Goal: Use online tool/utility: Utilize a website feature to perform a specific function

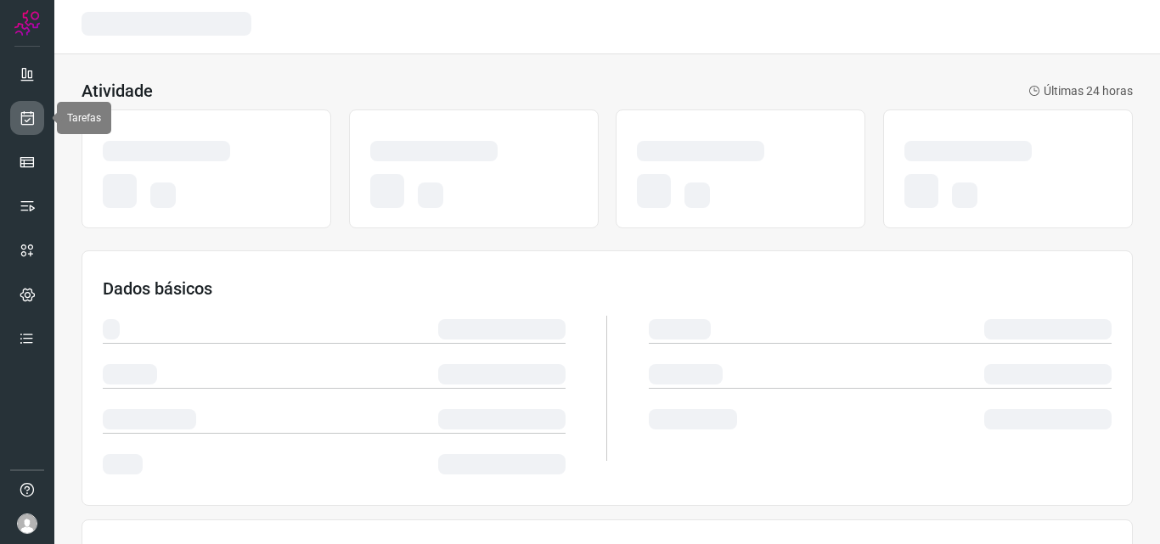
click at [37, 128] on link at bounding box center [27, 118] width 34 height 34
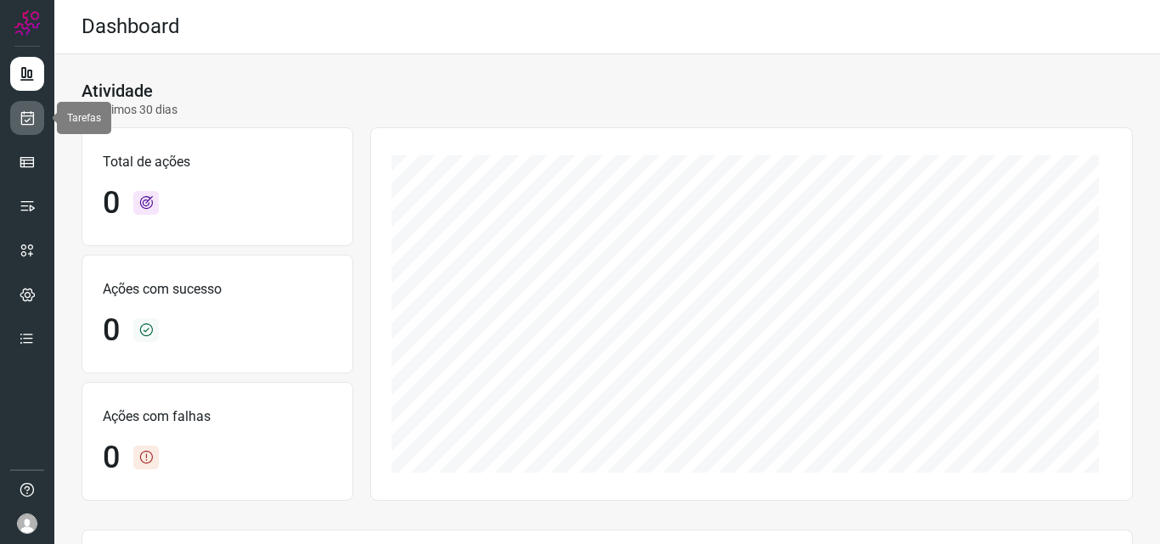
click at [32, 127] on link at bounding box center [27, 118] width 34 height 34
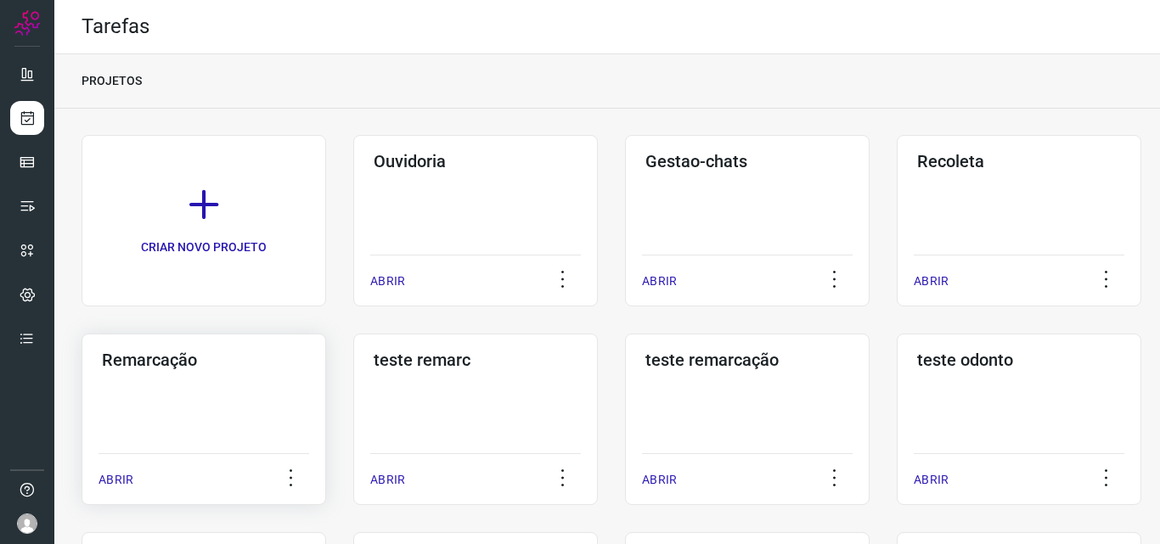
click at [149, 363] on h3 "Remarcação" at bounding box center [204, 360] width 204 height 20
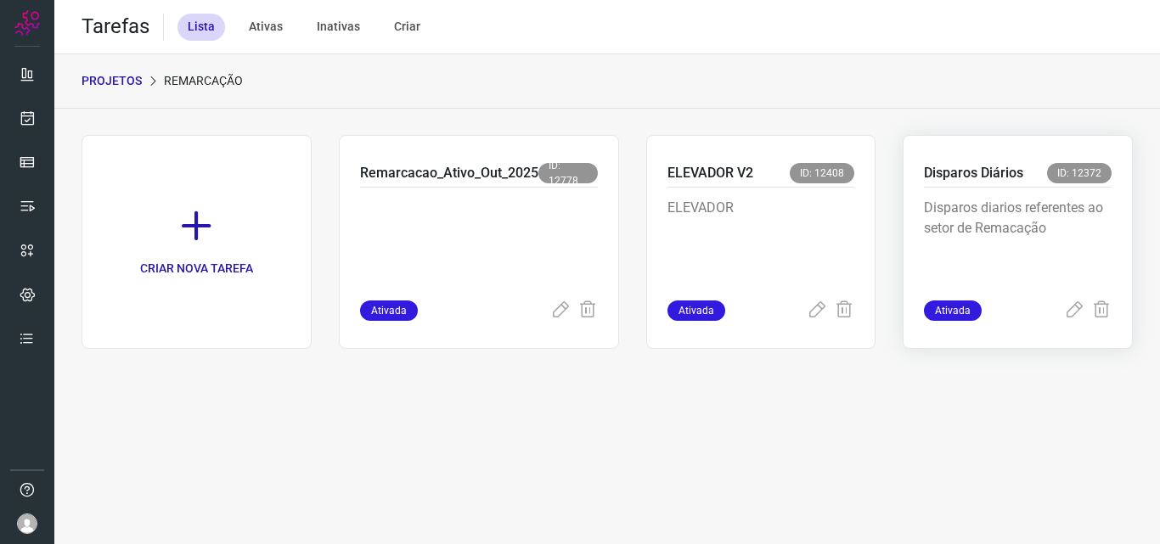
click at [958, 183] on p "Disparos Diários" at bounding box center [973, 173] width 99 height 20
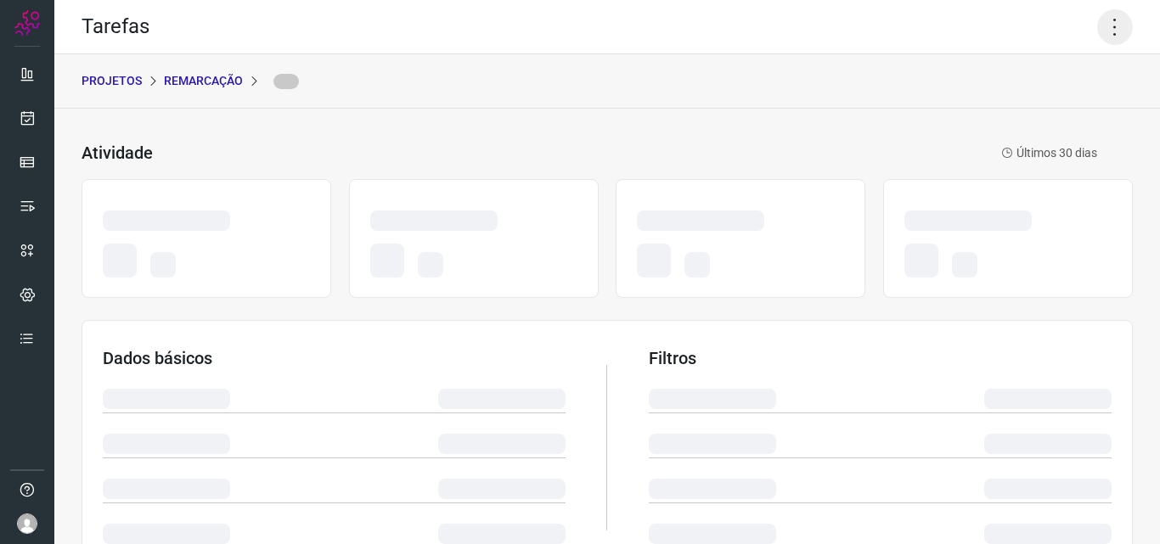
click at [1099, 21] on icon at bounding box center [1115, 27] width 36 height 36
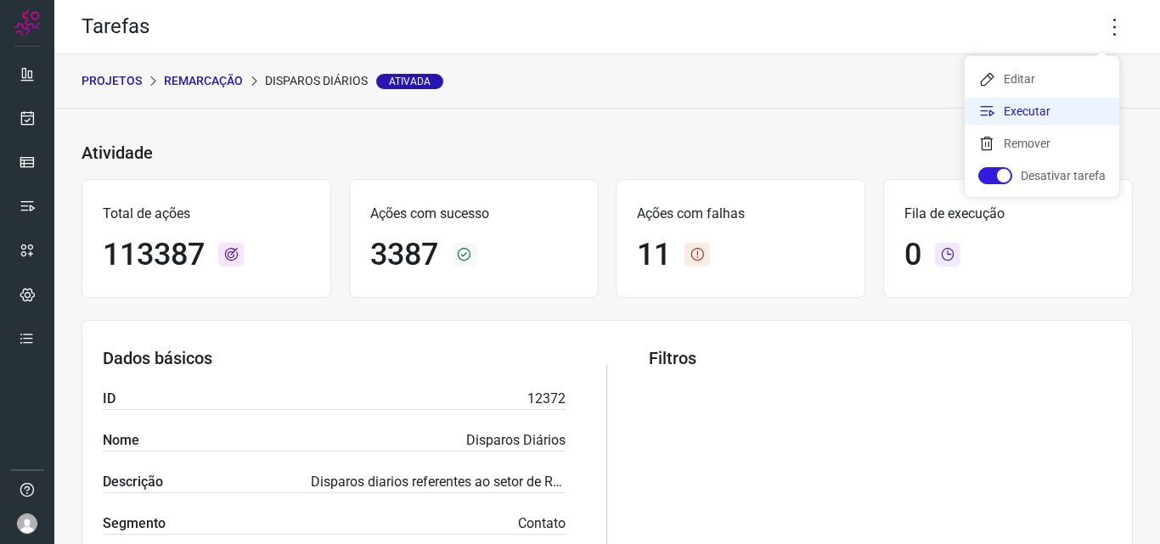
click at [1053, 106] on li "Executar" at bounding box center [1041, 111] width 155 height 27
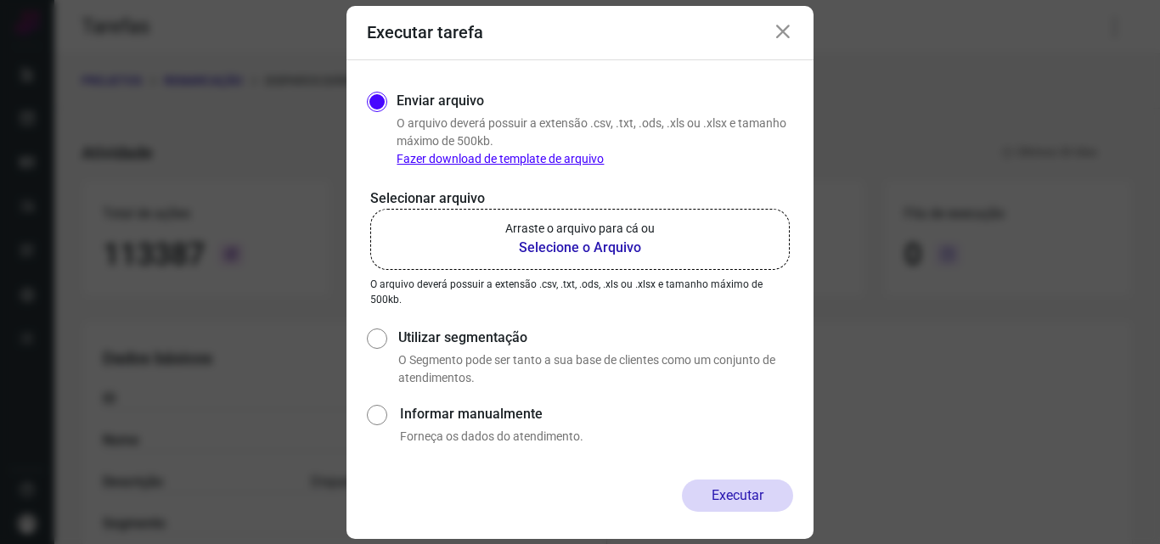
click at [689, 229] on label "Arraste o arquivo para cá ou Selecione o Arquivo" at bounding box center [579, 239] width 419 height 61
click at [0, 0] on input "Arraste o arquivo para cá ou Selecione o Arquivo" at bounding box center [0, 0] width 0 height 0
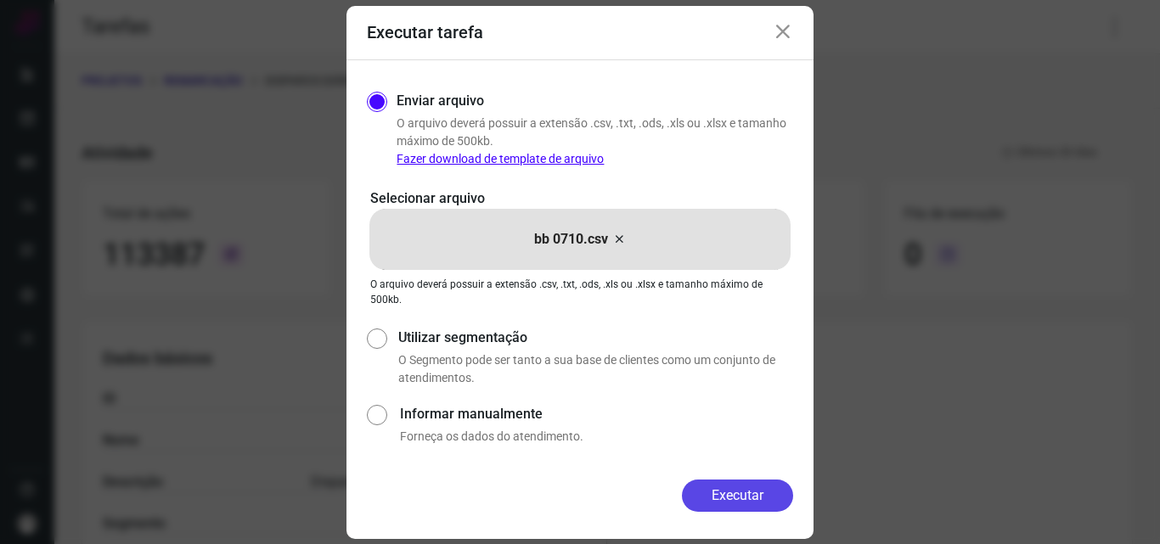
click at [717, 495] on button "Executar" at bounding box center [737, 496] width 111 height 32
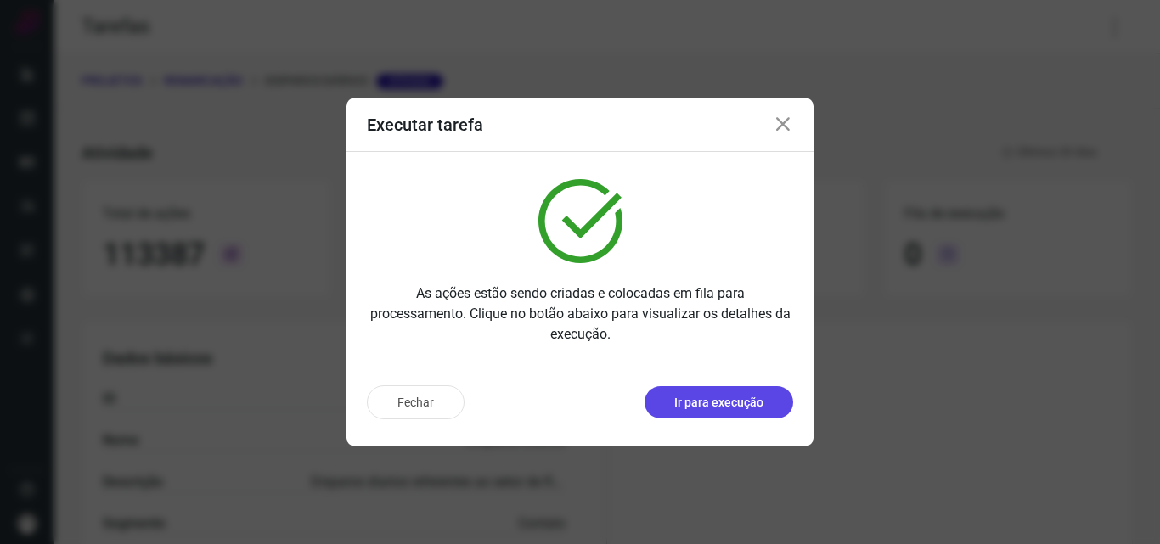
click at [728, 404] on p "Ir para execução" at bounding box center [718, 403] width 89 height 18
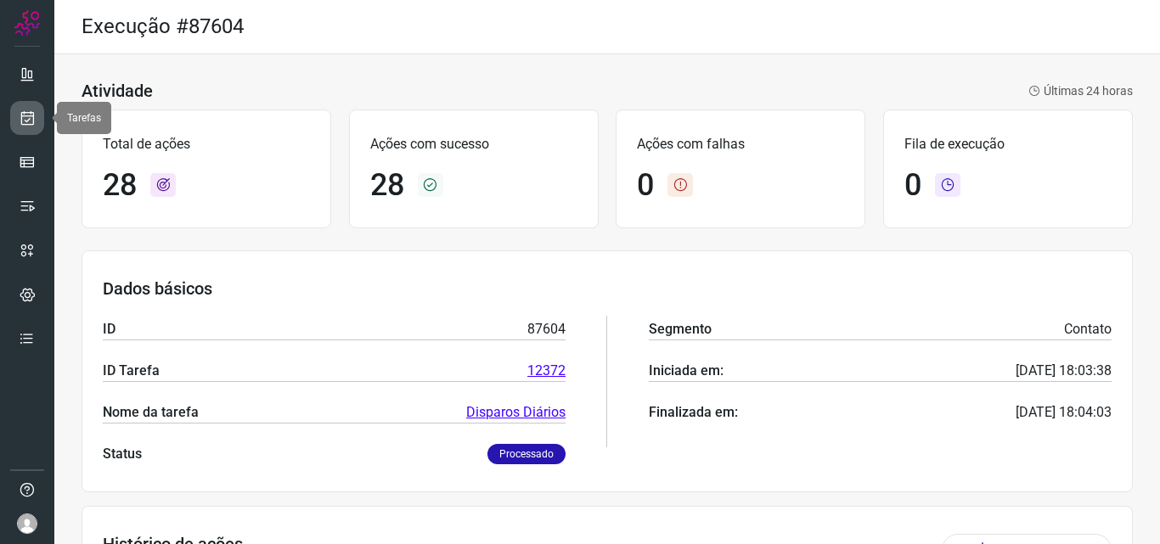
click at [37, 129] on link at bounding box center [27, 118] width 34 height 34
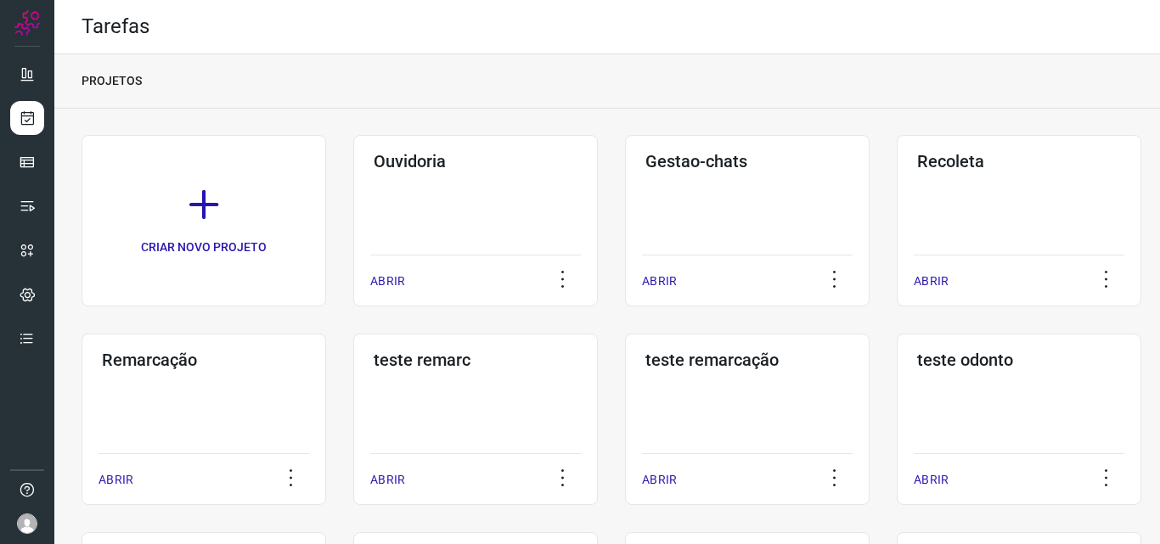
click at [183, 404] on div "Remarcação ABRIR" at bounding box center [204, 419] width 245 height 171
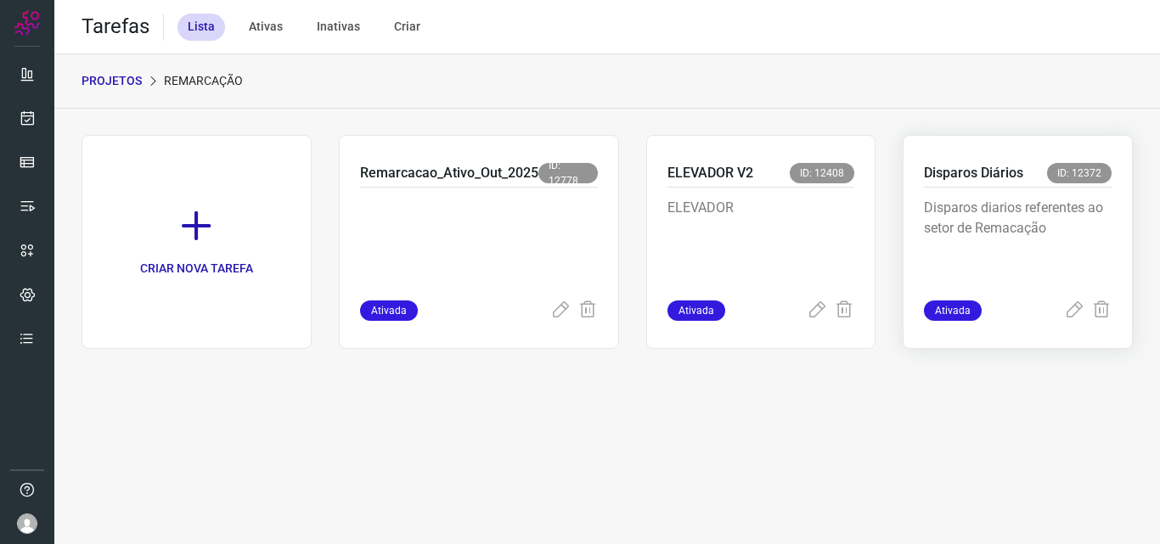
click at [957, 191] on div "Disparos diarios referentes ao setor de Remacação" at bounding box center [1018, 244] width 188 height 113
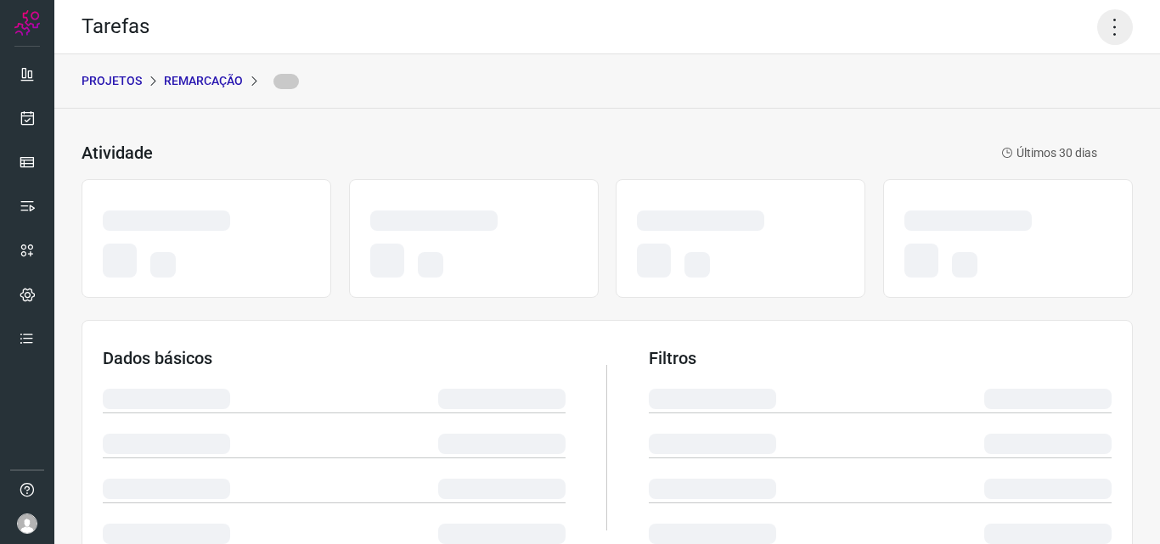
click at [1105, 25] on icon at bounding box center [1115, 27] width 36 height 36
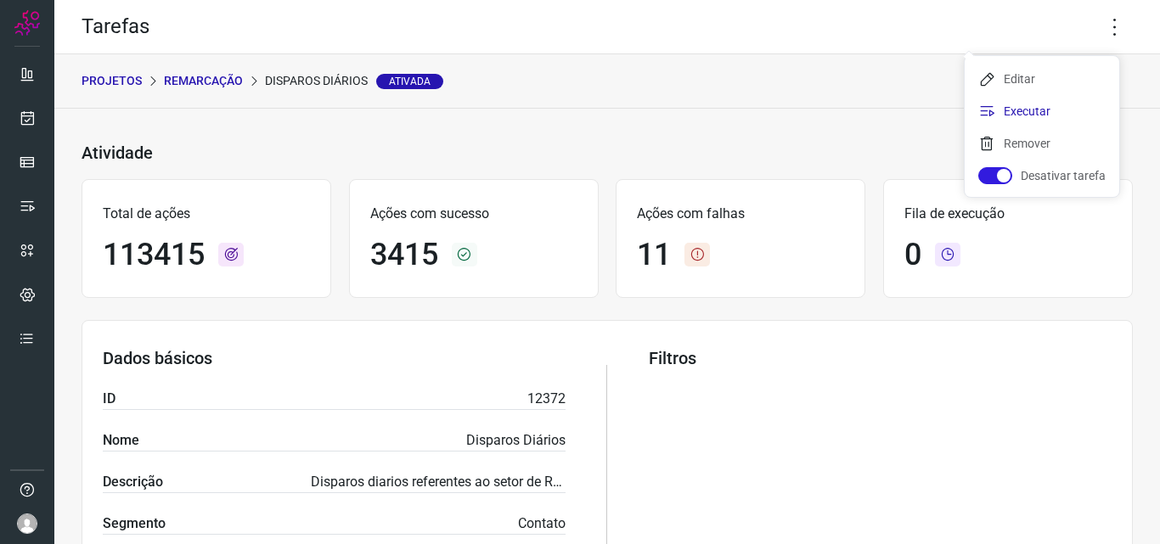
click at [1045, 114] on li "Executar" at bounding box center [1041, 111] width 155 height 27
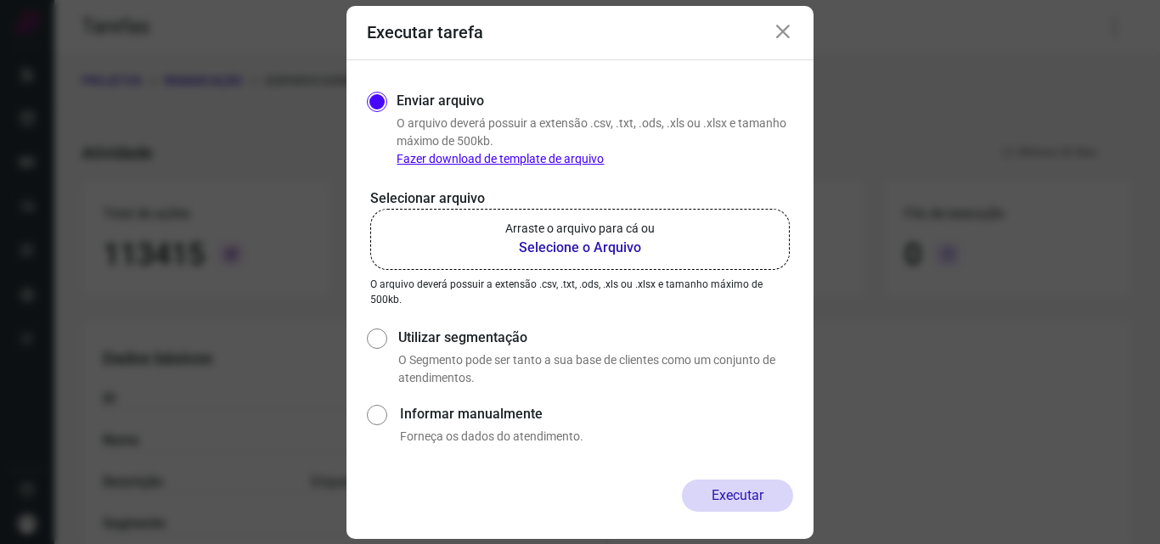
click at [592, 238] on b "Selecione o Arquivo" at bounding box center [579, 248] width 149 height 20
click at [0, 0] on input "Arraste o arquivo para cá ou Selecione o Arquivo" at bounding box center [0, 0] width 0 height 0
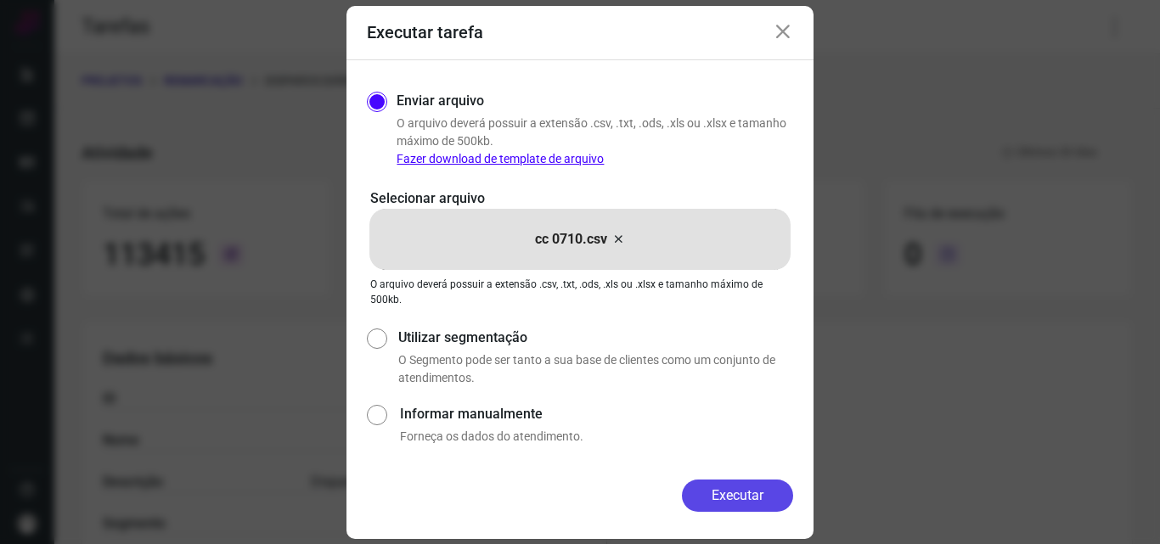
click at [718, 486] on button "Executar" at bounding box center [737, 496] width 111 height 32
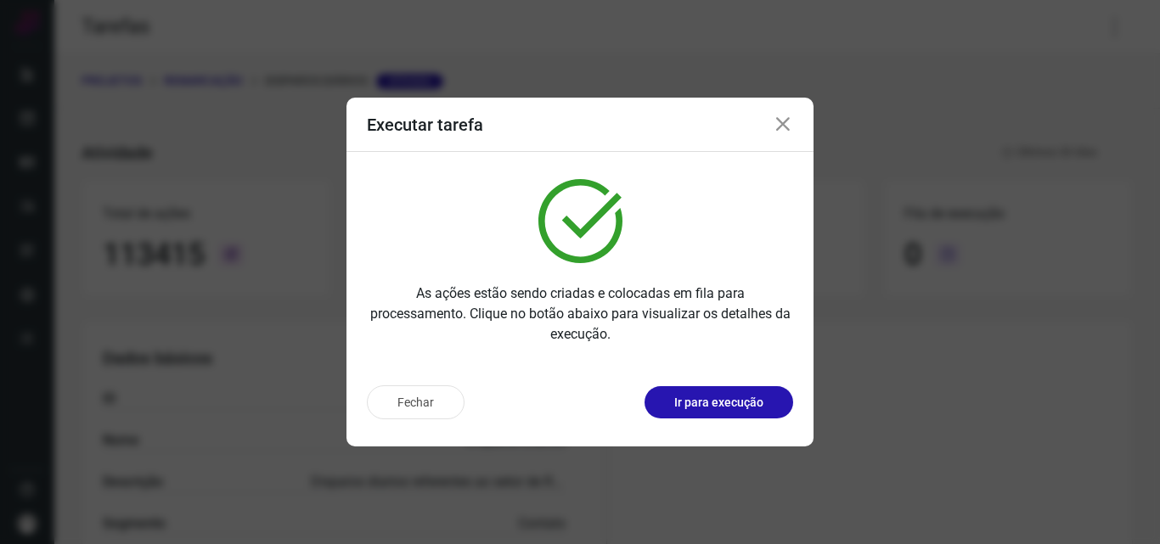
click at [728, 412] on button "Ir para execução" at bounding box center [718, 402] width 149 height 32
